Goal: Book appointment/travel/reservation

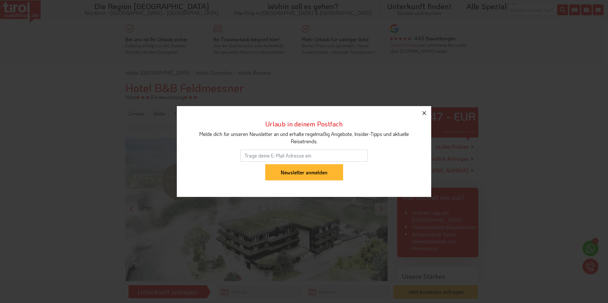
click at [423, 112] on icon "button" at bounding box center [424, 113] width 8 height 8
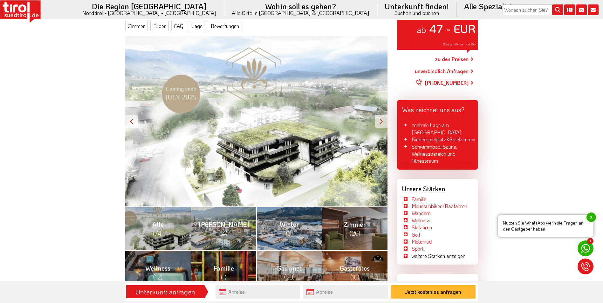
scroll to position [159, 0]
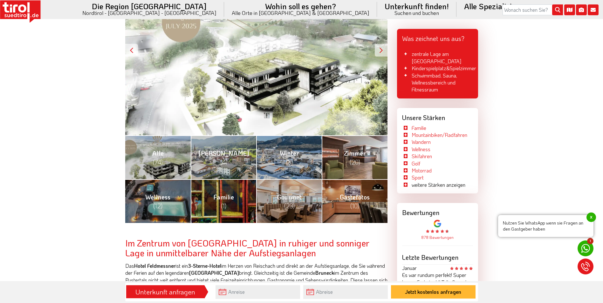
click at [357, 165] on span "(20)" at bounding box center [355, 162] width 10 height 8
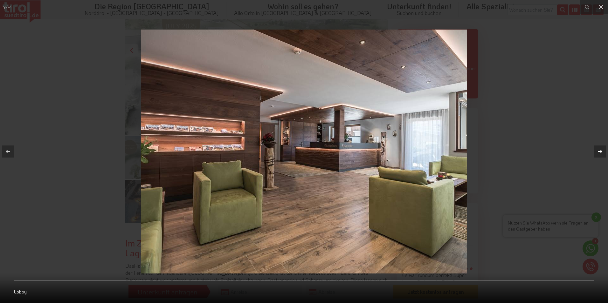
click at [598, 150] on icon at bounding box center [600, 152] width 8 height 8
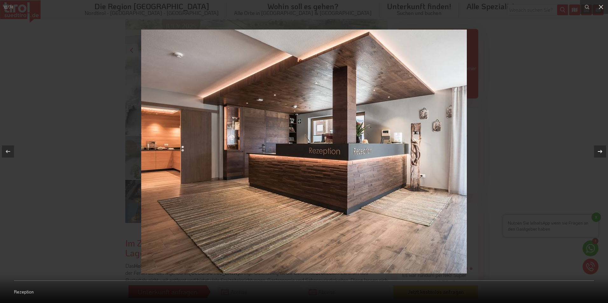
click at [598, 150] on icon at bounding box center [600, 152] width 8 height 8
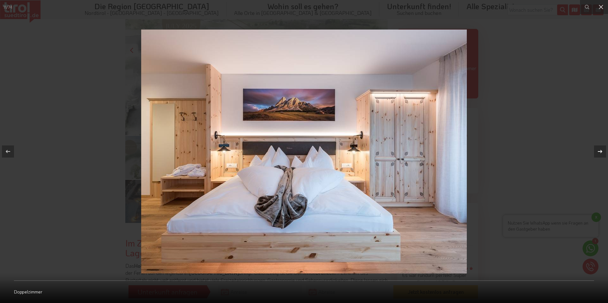
click at [598, 150] on icon at bounding box center [600, 152] width 8 height 8
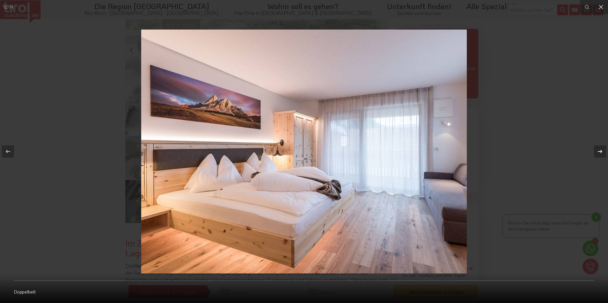
click at [598, 150] on icon at bounding box center [600, 152] width 8 height 8
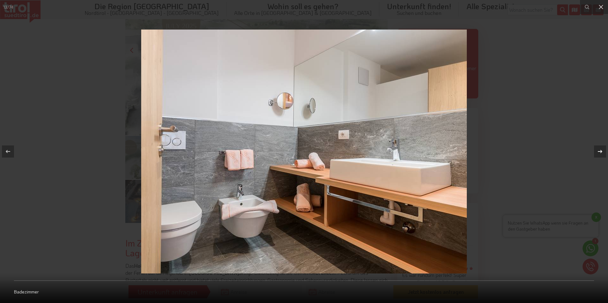
click at [598, 150] on icon at bounding box center [600, 152] width 8 height 8
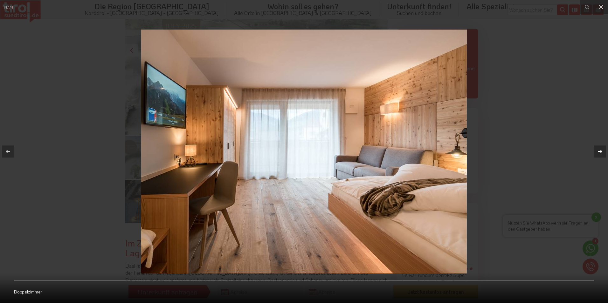
click at [598, 150] on icon at bounding box center [600, 152] width 8 height 8
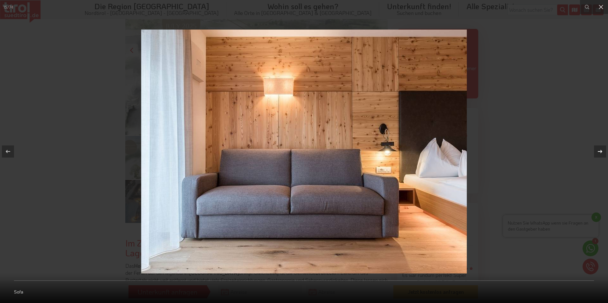
click at [598, 150] on icon at bounding box center [600, 152] width 8 height 8
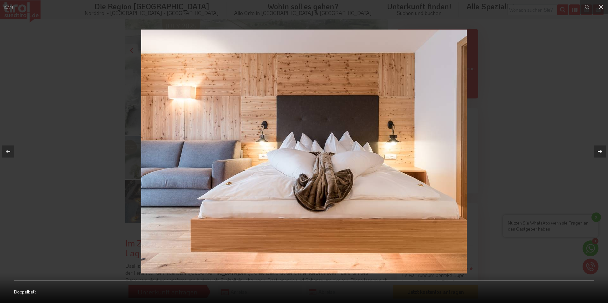
click at [598, 150] on icon at bounding box center [600, 152] width 8 height 8
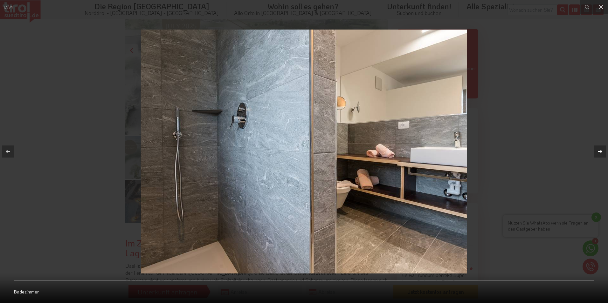
click at [598, 150] on icon at bounding box center [600, 152] width 8 height 8
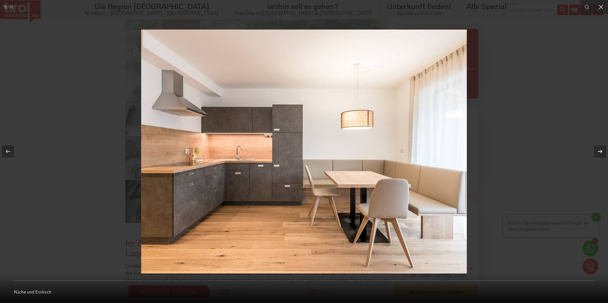
click at [598, 150] on icon at bounding box center [600, 152] width 8 height 8
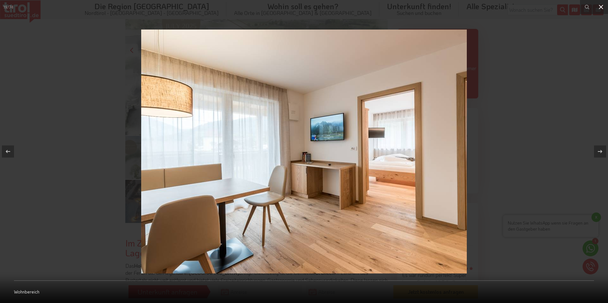
click at [602, 7] on icon at bounding box center [601, 7] width 8 height 8
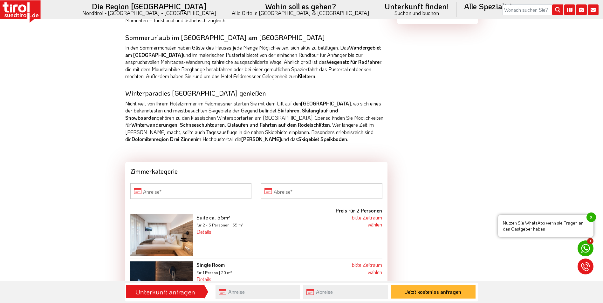
scroll to position [667, 0]
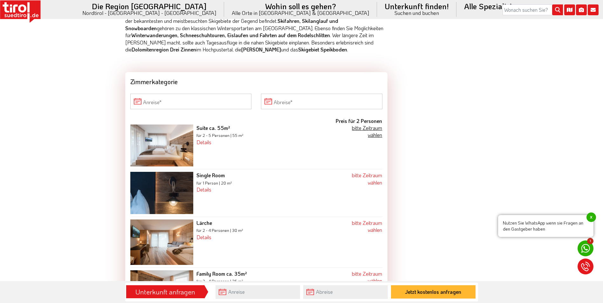
click at [376, 137] on link "bitte Zeitraum wählen" at bounding box center [367, 132] width 30 height 14
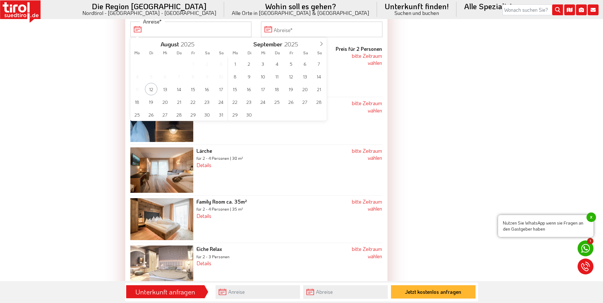
click at [215, 24] on input "Anreise" at bounding box center [190, 29] width 121 height 15
click at [323, 43] on icon at bounding box center [321, 44] width 4 height 4
click at [235, 75] on span "6" at bounding box center [235, 76] width 12 height 12
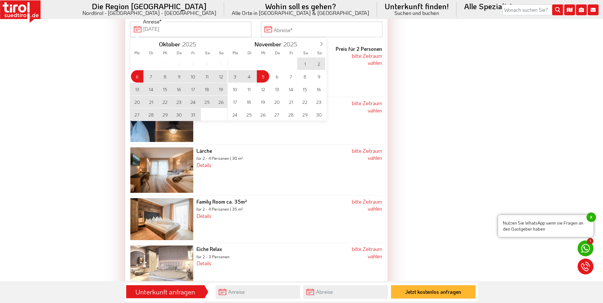
click at [267, 77] on span "5" at bounding box center [263, 76] width 12 height 12
type input "[DATE]"
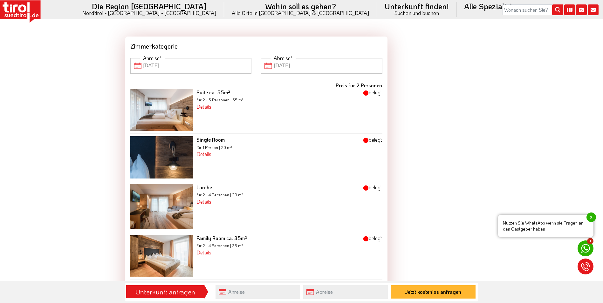
scroll to position [676, 0]
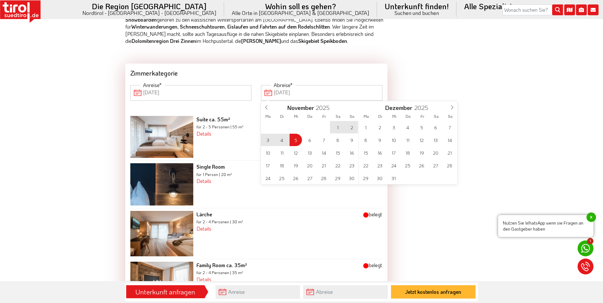
click at [278, 94] on input "[DATE]" at bounding box center [321, 92] width 121 height 15
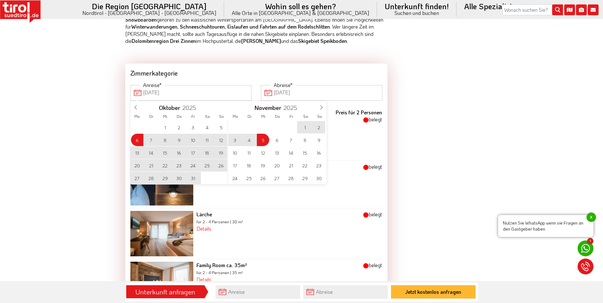
click at [220, 95] on input "[DATE]" at bounding box center [190, 92] width 121 height 15
click at [136, 139] on div "29 30 1 2 3 4 5 6 7 8 9 10 11 12 13 14 15 16 17 18 19 20 21 22 23 24 25 26 27 2…" at bounding box center [179, 153] width 98 height 64
click at [164, 142] on span "8" at bounding box center [165, 140] width 12 height 12
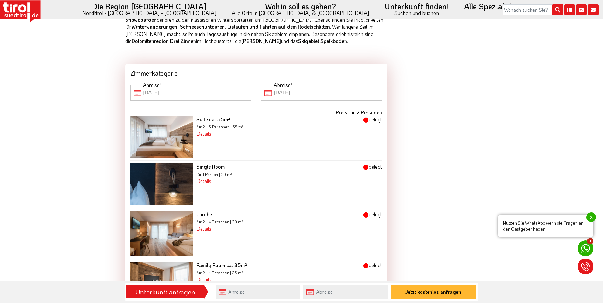
click at [175, 93] on input "[DATE]" at bounding box center [190, 92] width 121 height 15
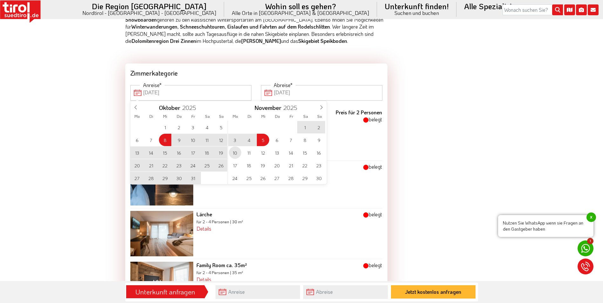
click at [234, 152] on span "10" at bounding box center [235, 152] width 12 height 12
type input "[DATE]"
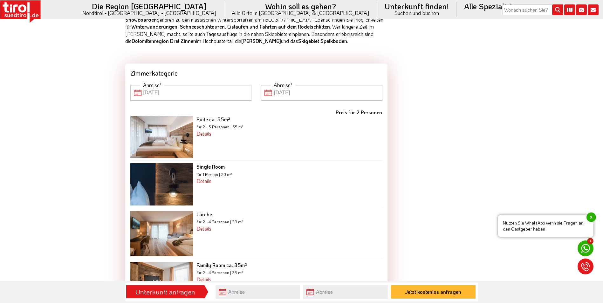
type input "[DATE]"
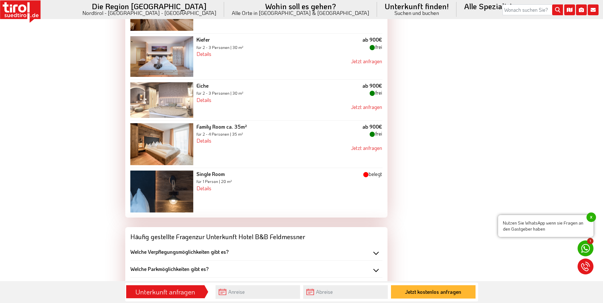
scroll to position [994, 0]
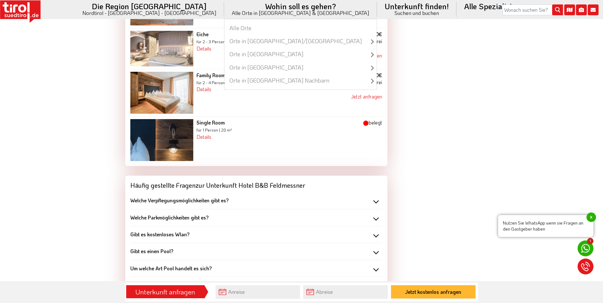
scroll to position [667, 0]
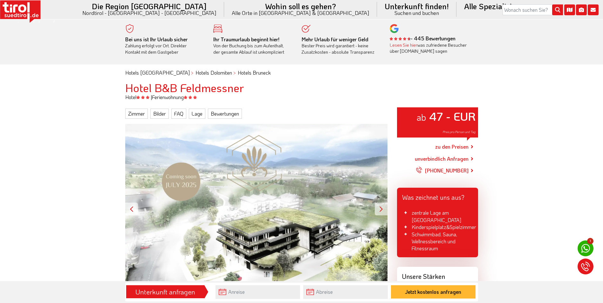
click at [464, 147] on link "zu den Preisen" at bounding box center [451, 147] width 33 height 16
